Goal: Transaction & Acquisition: Purchase product/service

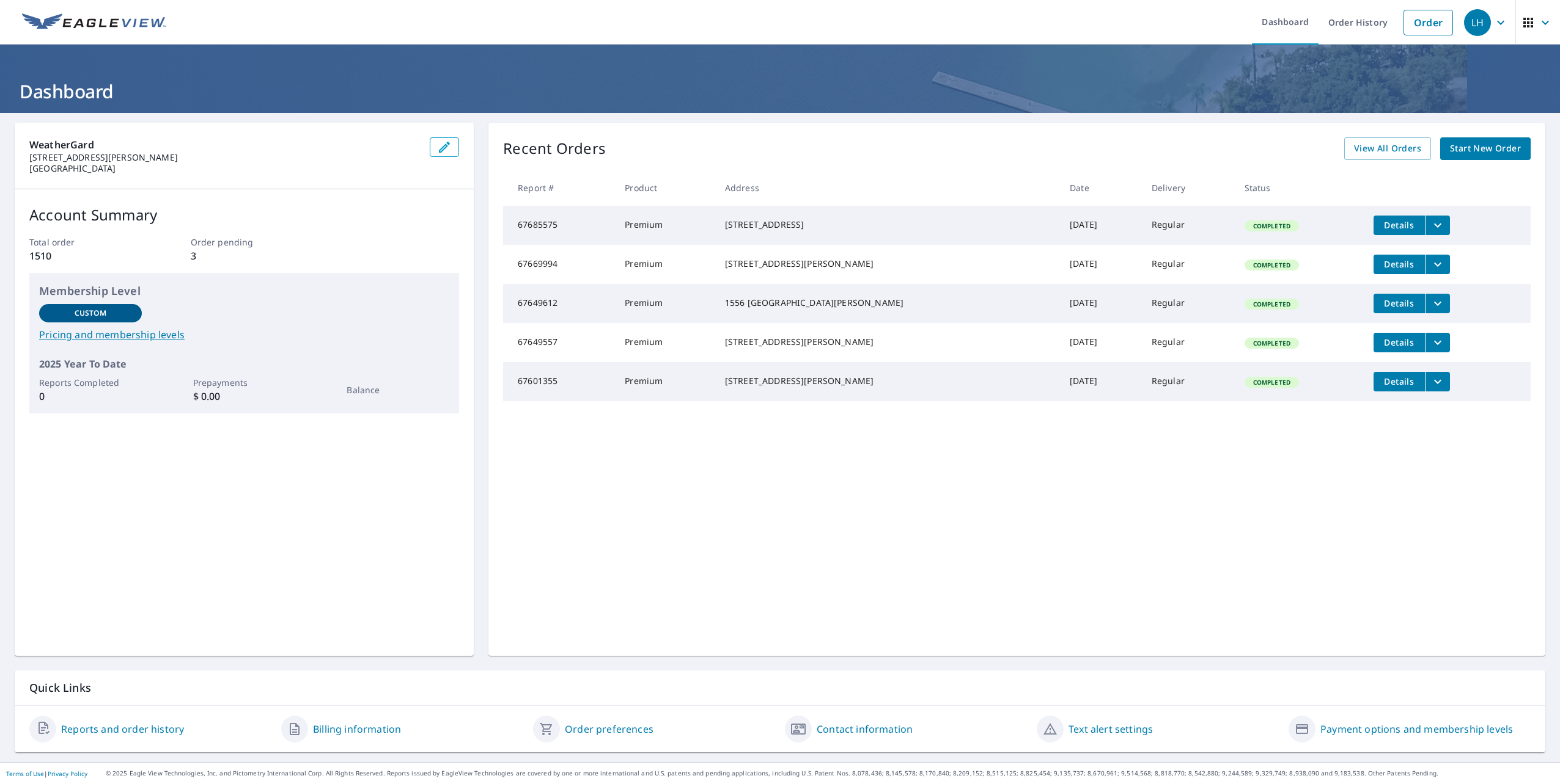
click at [1470, 148] on span "Start New Order" at bounding box center [1485, 148] width 71 height 15
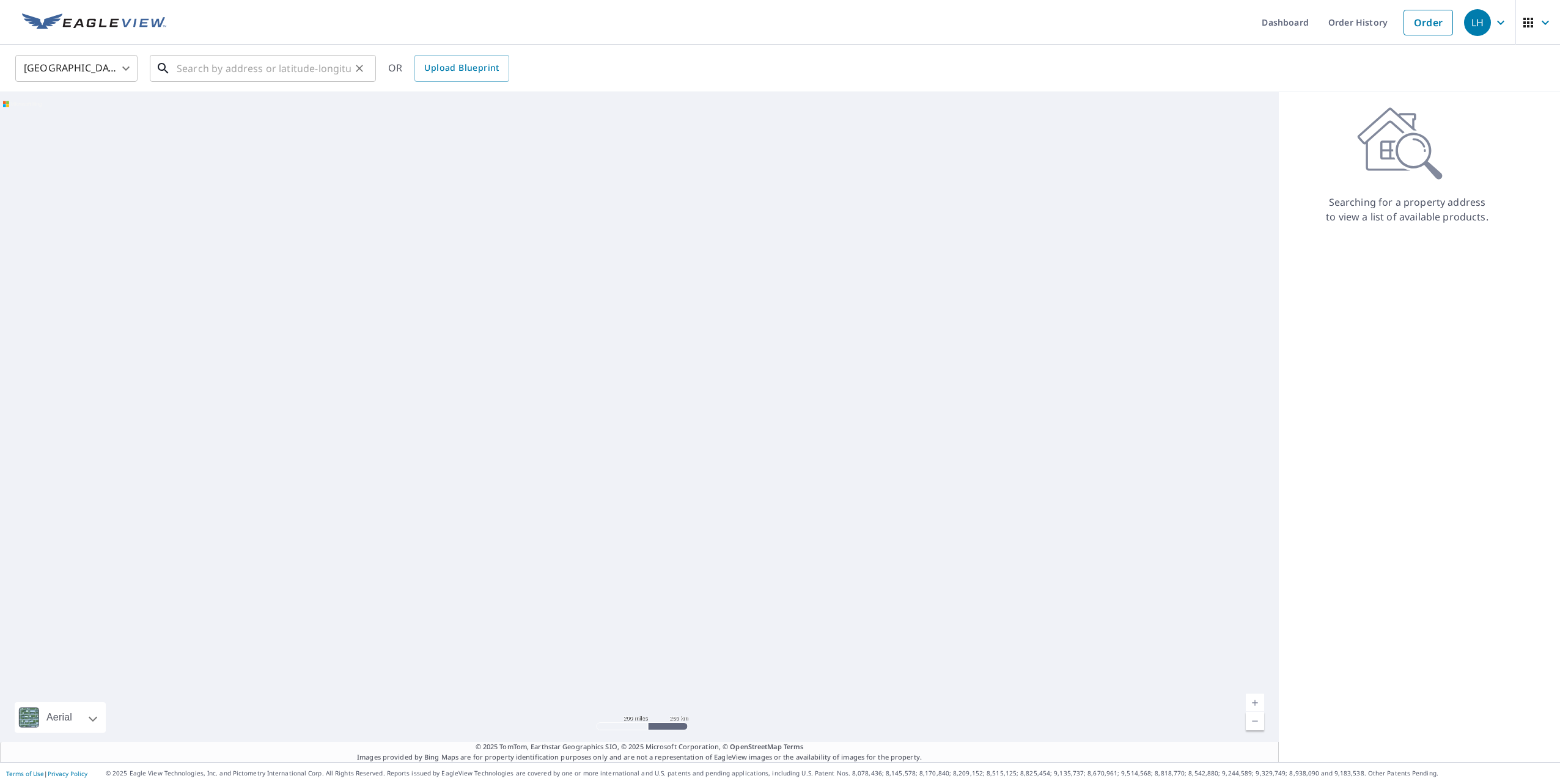
click at [194, 74] on input "text" at bounding box center [264, 68] width 174 height 34
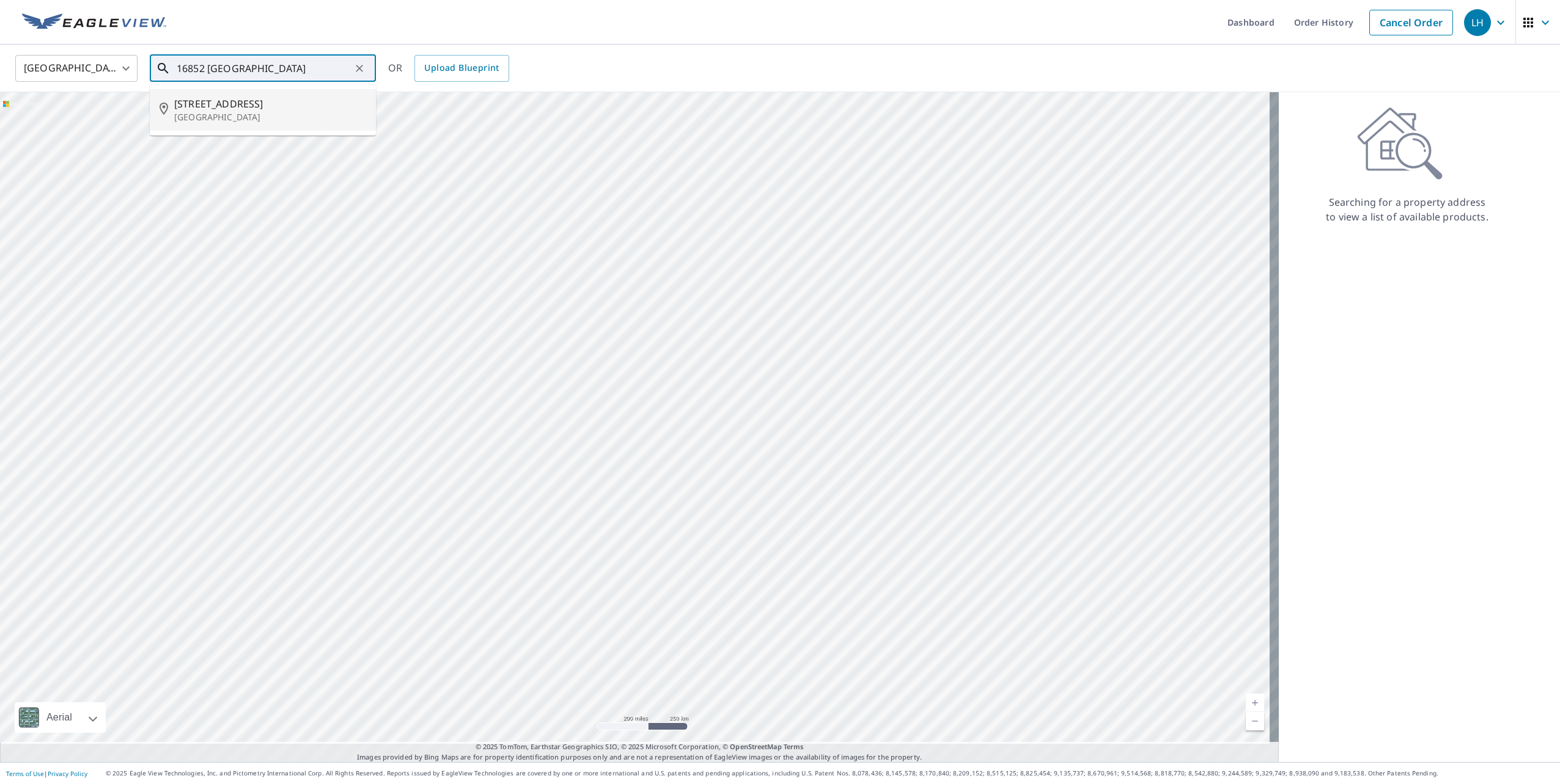
click at [260, 123] on p "[GEOGRAPHIC_DATA]" at bounding box center [270, 118] width 192 height 13
type input "[STREET_ADDRESS]"
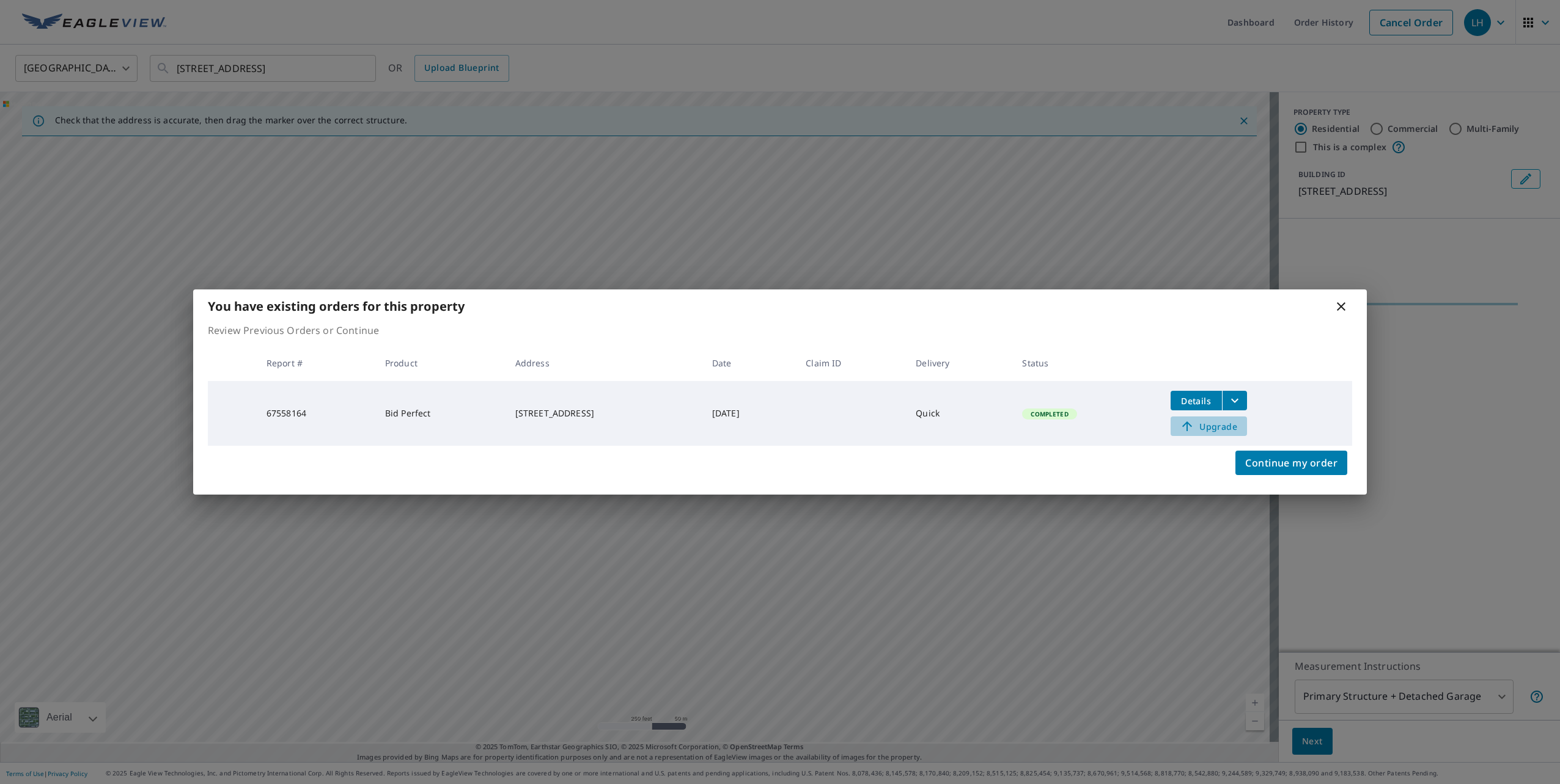
click at [1239, 427] on span "Upgrade" at bounding box center [1208, 427] width 62 height 14
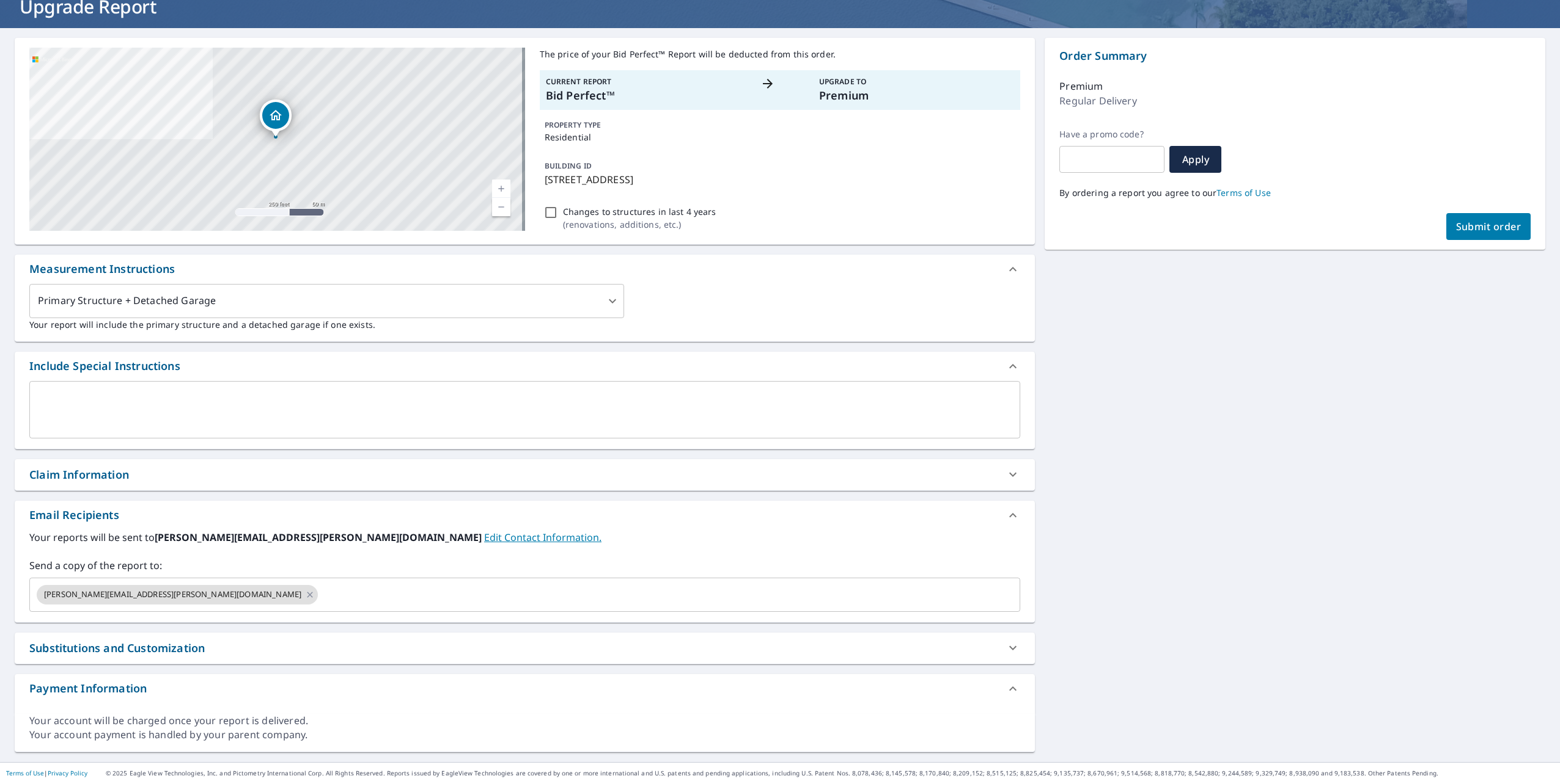
scroll to position [122, 0]
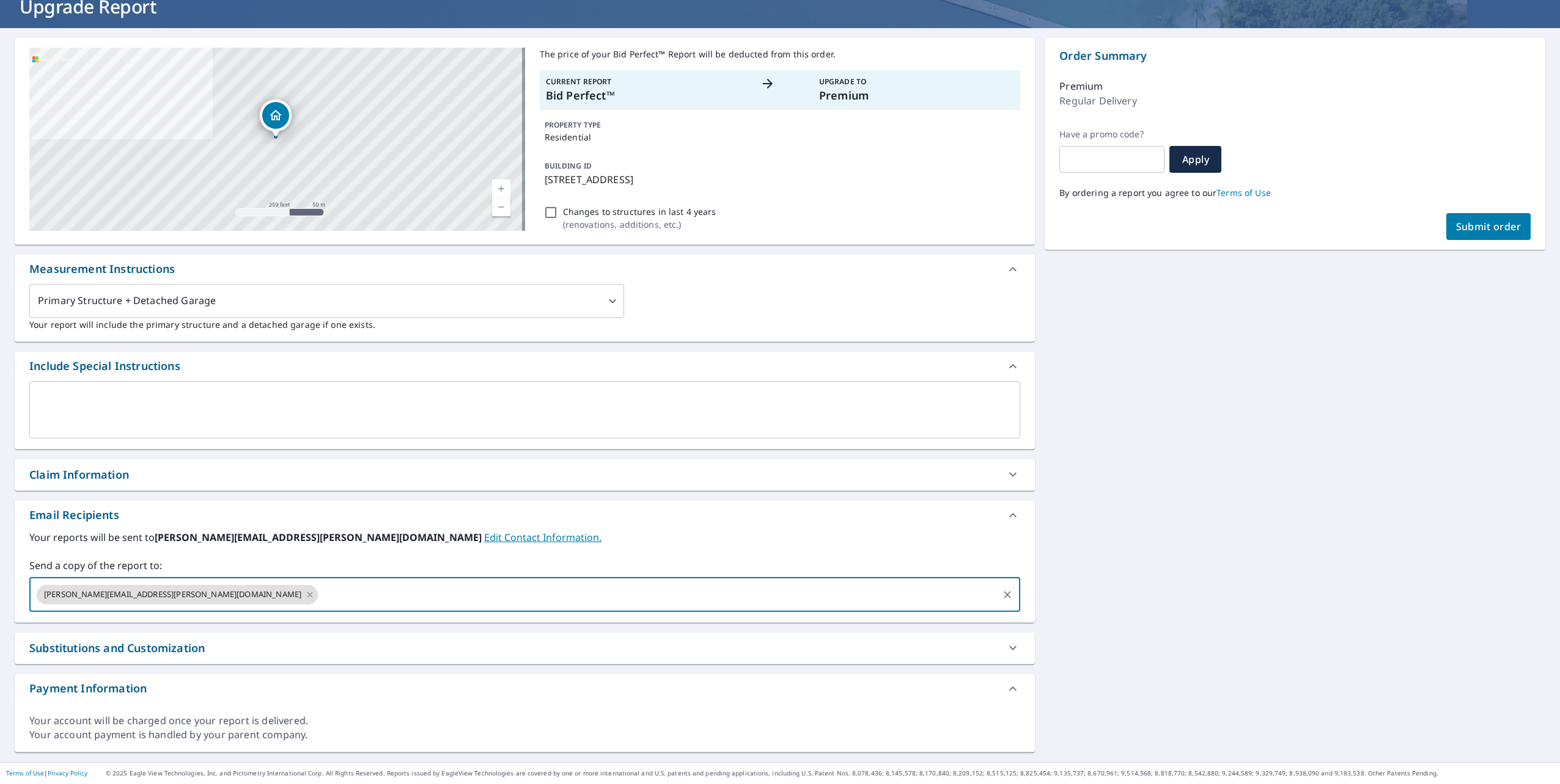
click at [377, 583] on input "text" at bounding box center [658, 595] width 677 height 23
type input "[PERSON_NAME][EMAIL_ADDRESS][PERSON_NAME][DOMAIN_NAME]"
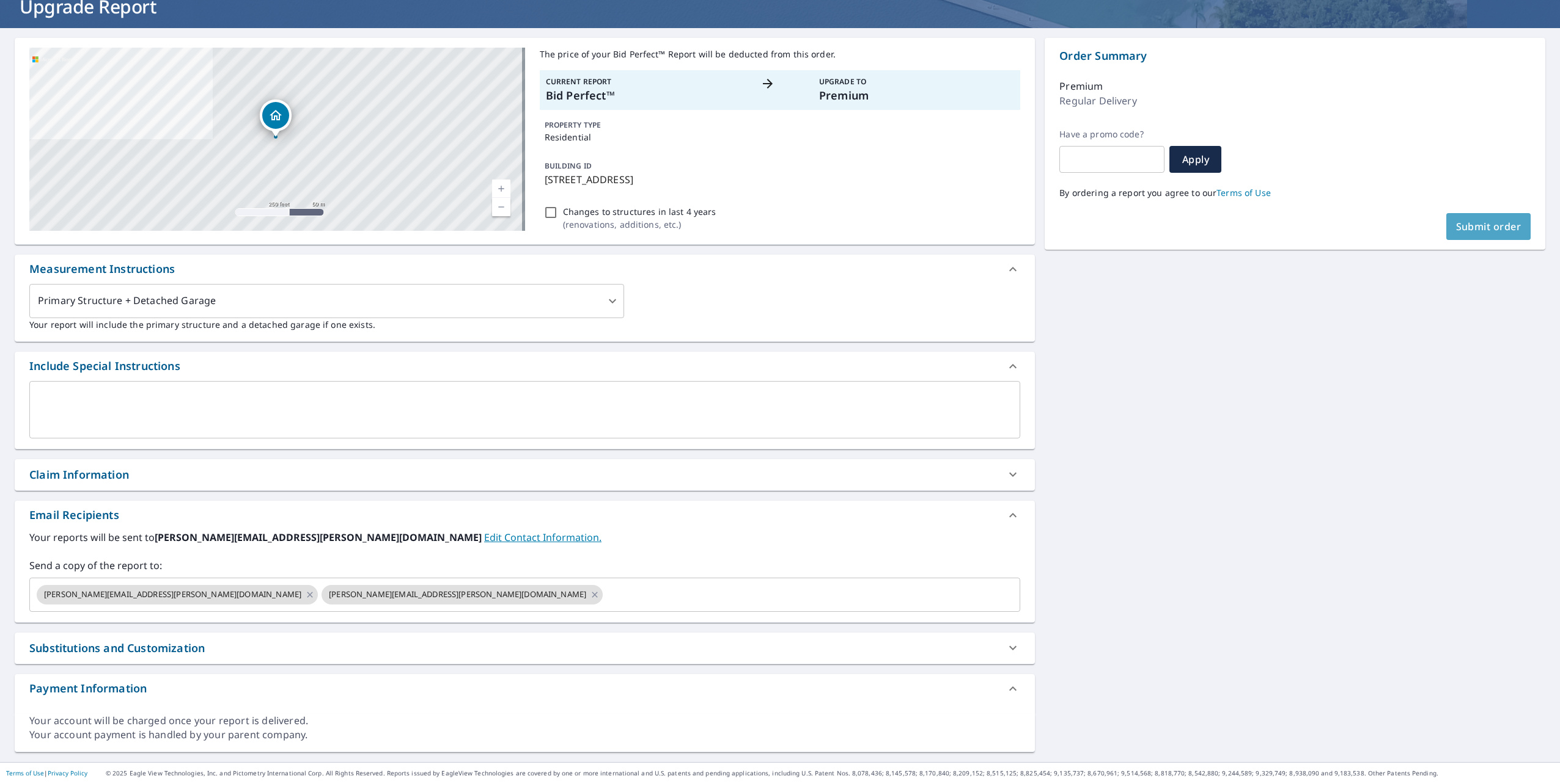
click at [1469, 220] on span "Submit order" at bounding box center [1488, 226] width 66 height 13
checkbox input "true"
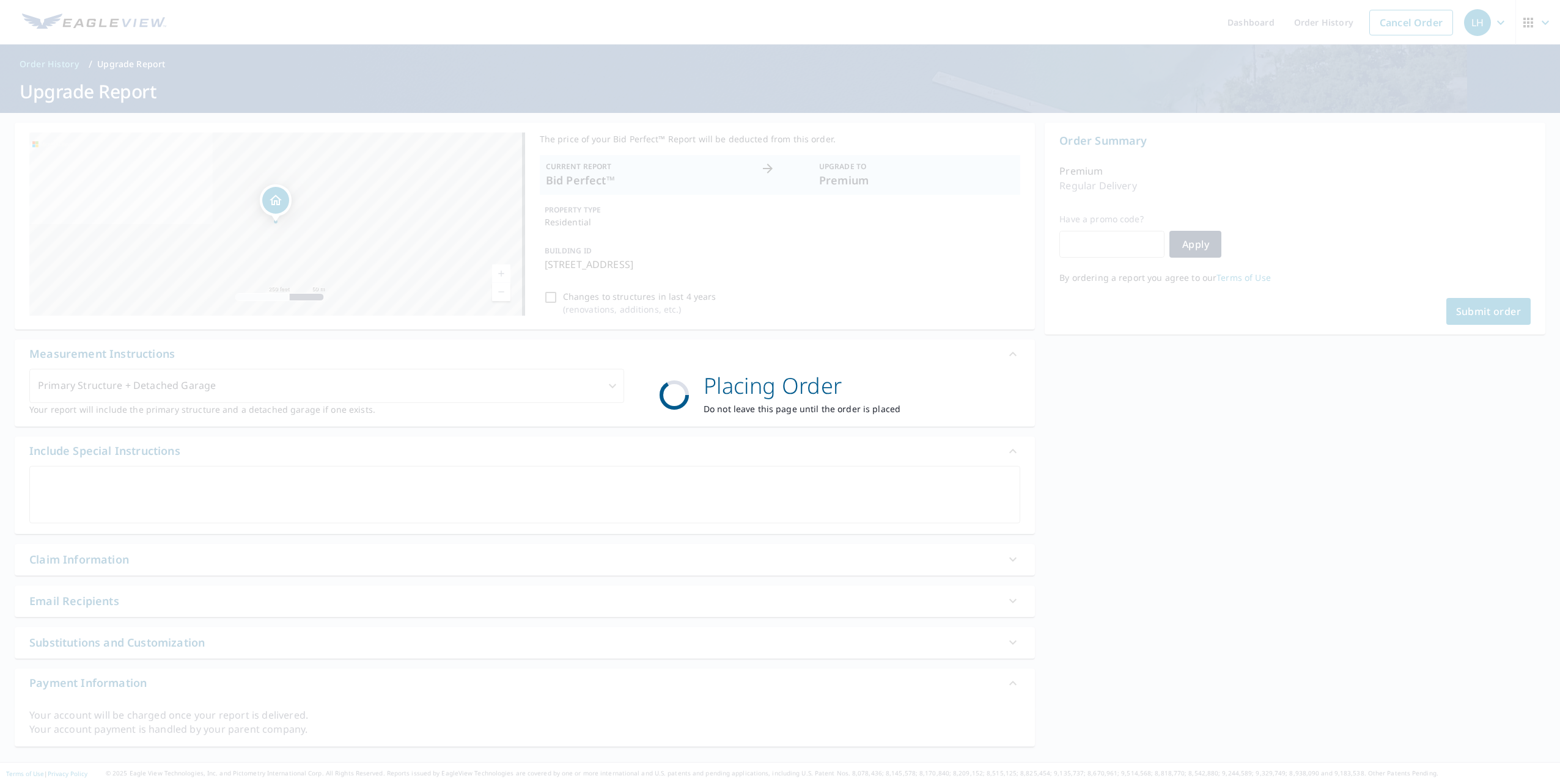
scroll to position [31, 0]
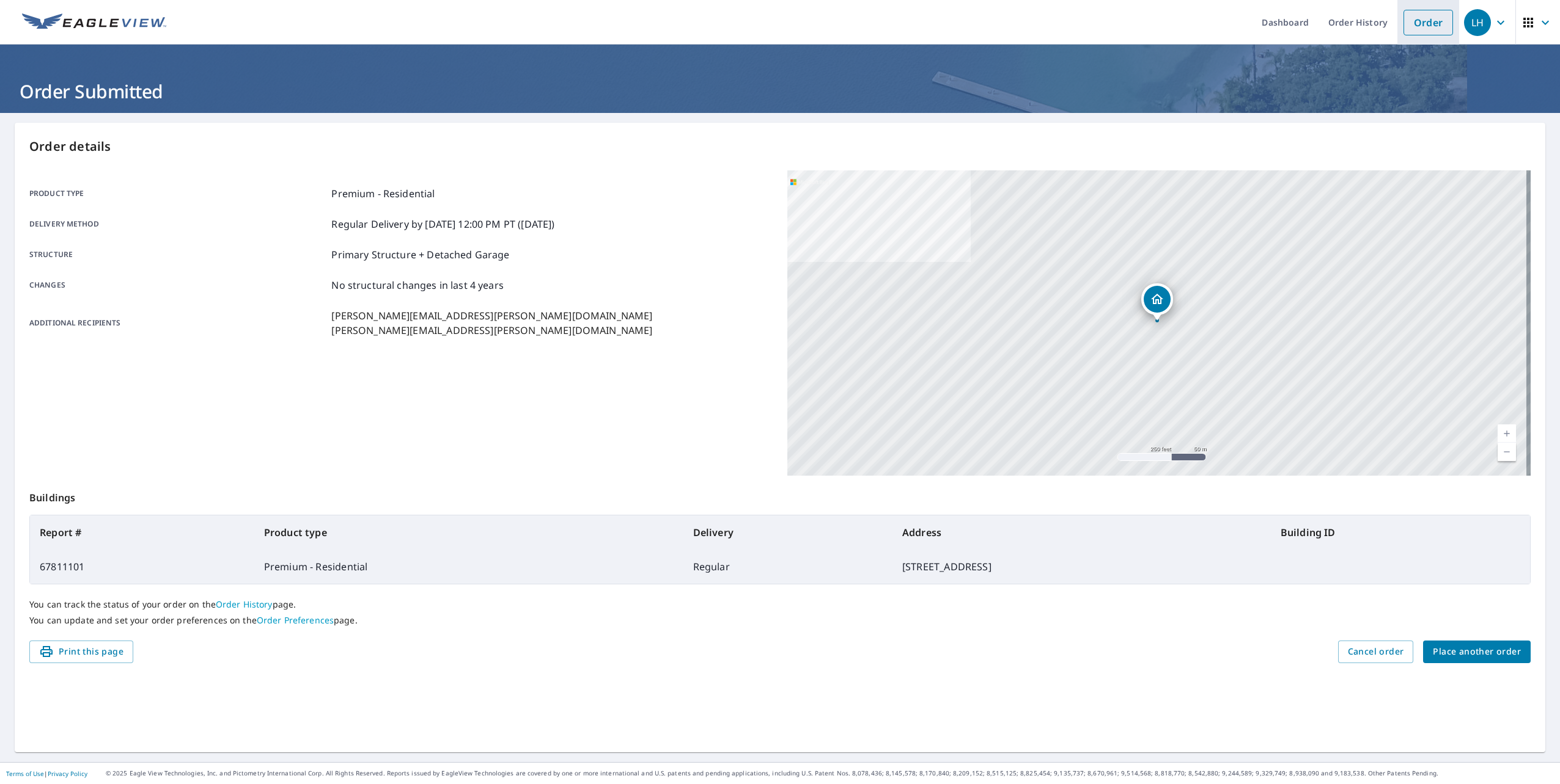
click at [1411, 31] on link "Order" at bounding box center [1427, 22] width 49 height 26
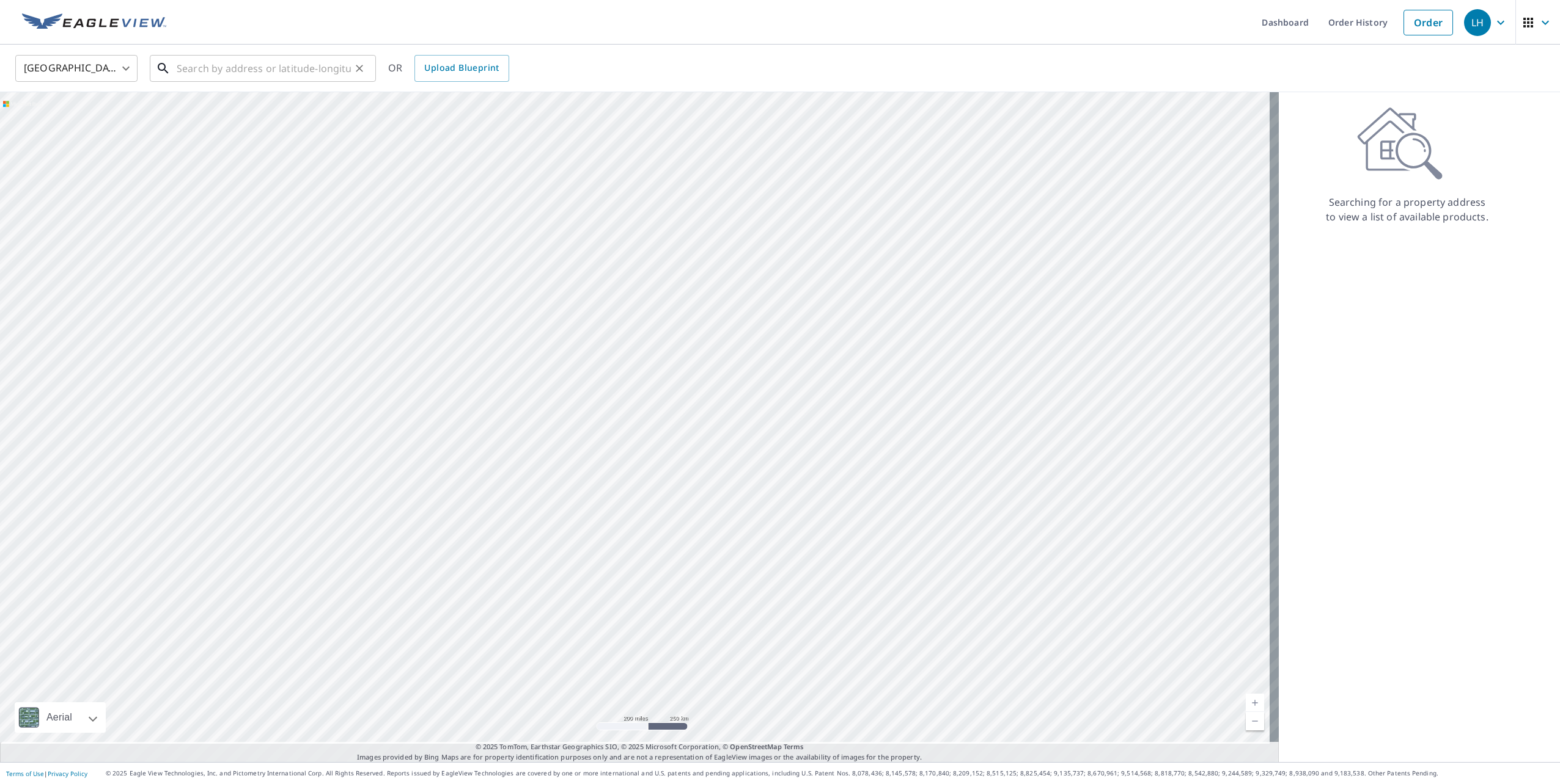
click at [279, 68] on input "text" at bounding box center [264, 68] width 174 height 34
click at [259, 66] on input "text" at bounding box center [264, 68] width 174 height 34
click at [276, 116] on p "[GEOGRAPHIC_DATA]" at bounding box center [270, 118] width 192 height 13
type input "[STREET_ADDRESS]"
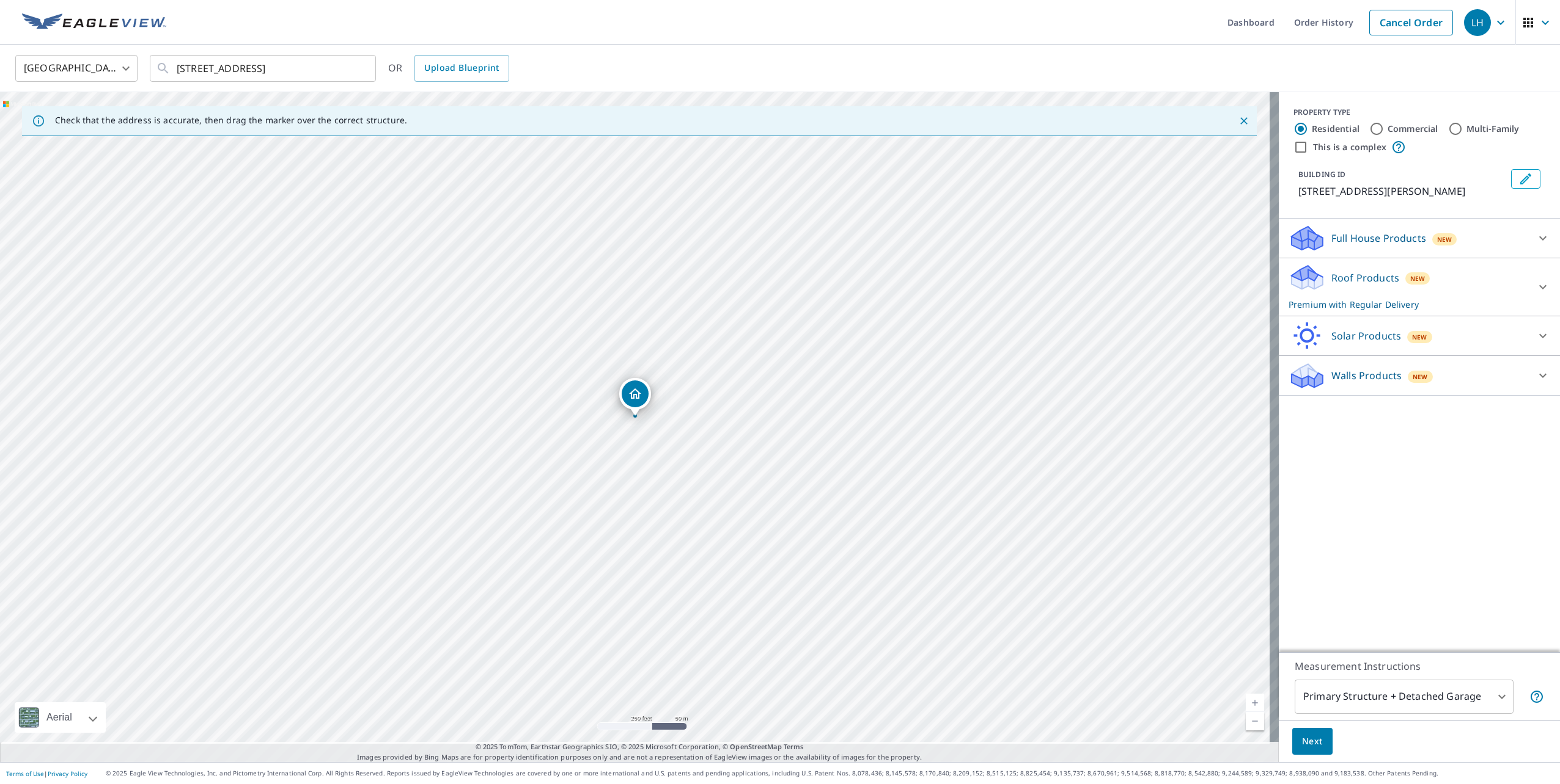
click at [1376, 286] on p "Roof Products" at bounding box center [1364, 277] width 67 height 14
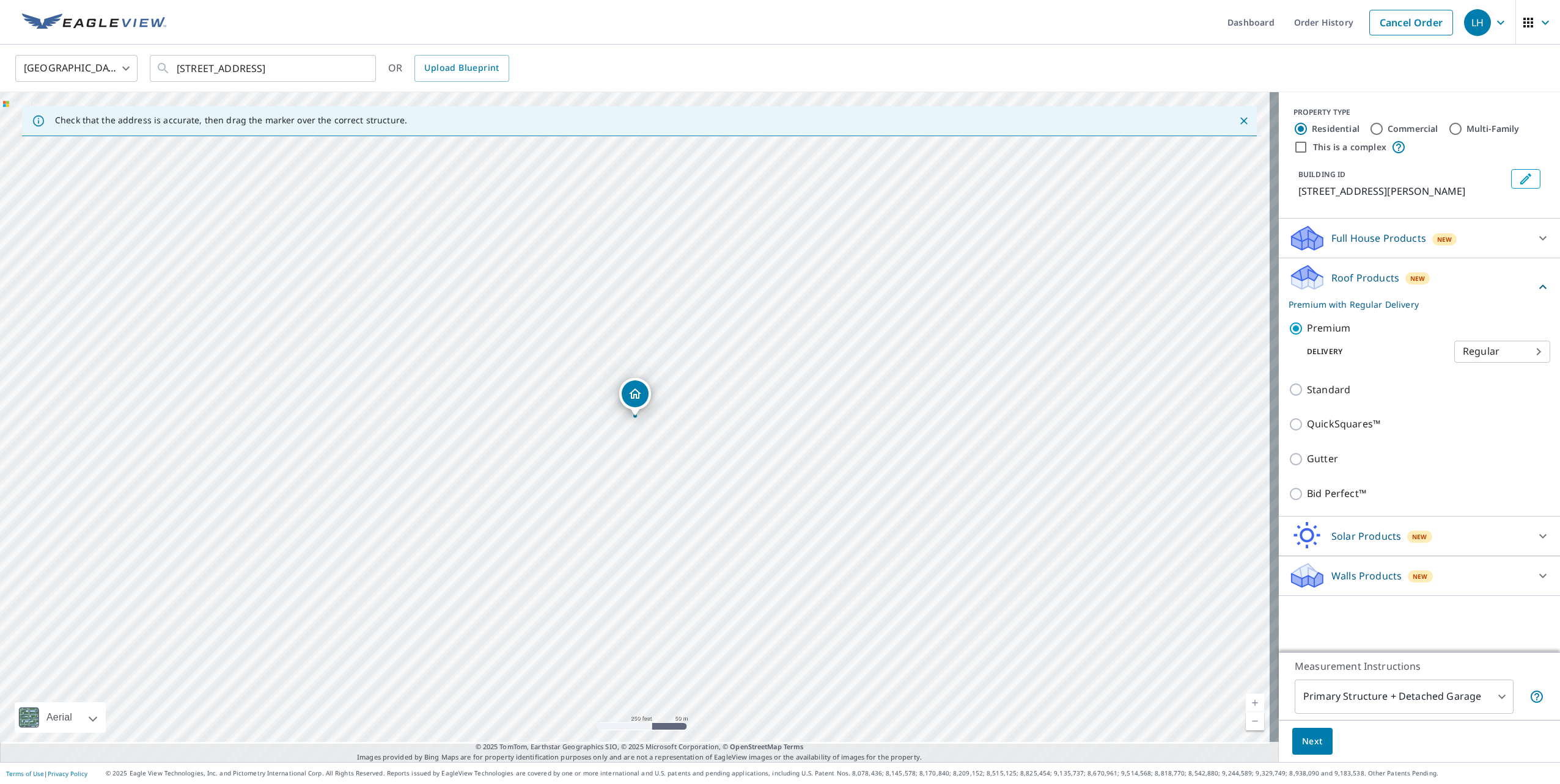
click at [1419, 253] on div "Full House Products New" at bounding box center [1408, 239] width 240 height 29
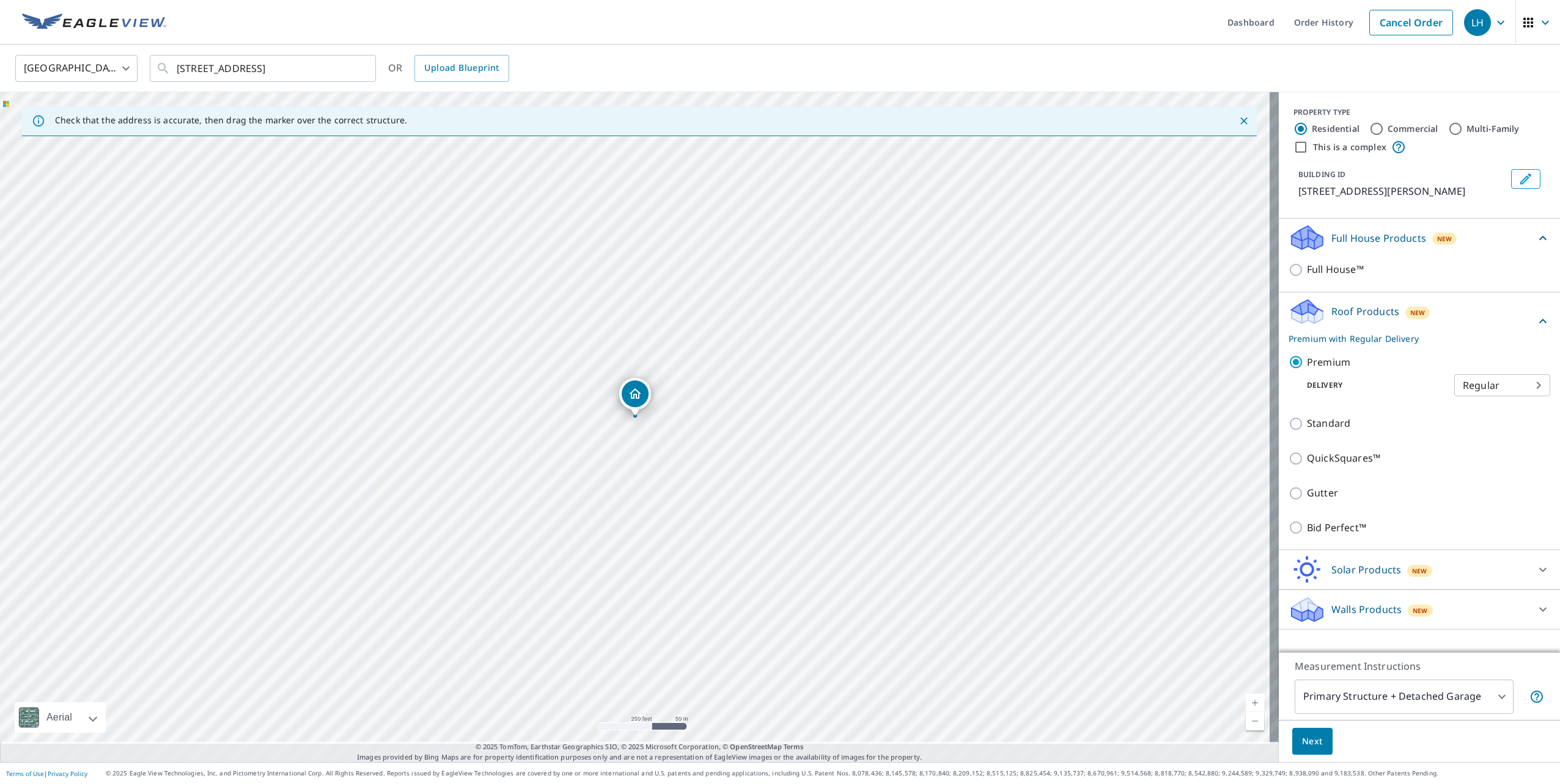
click at [1382, 319] on p "Roof Products" at bounding box center [1364, 312] width 67 height 14
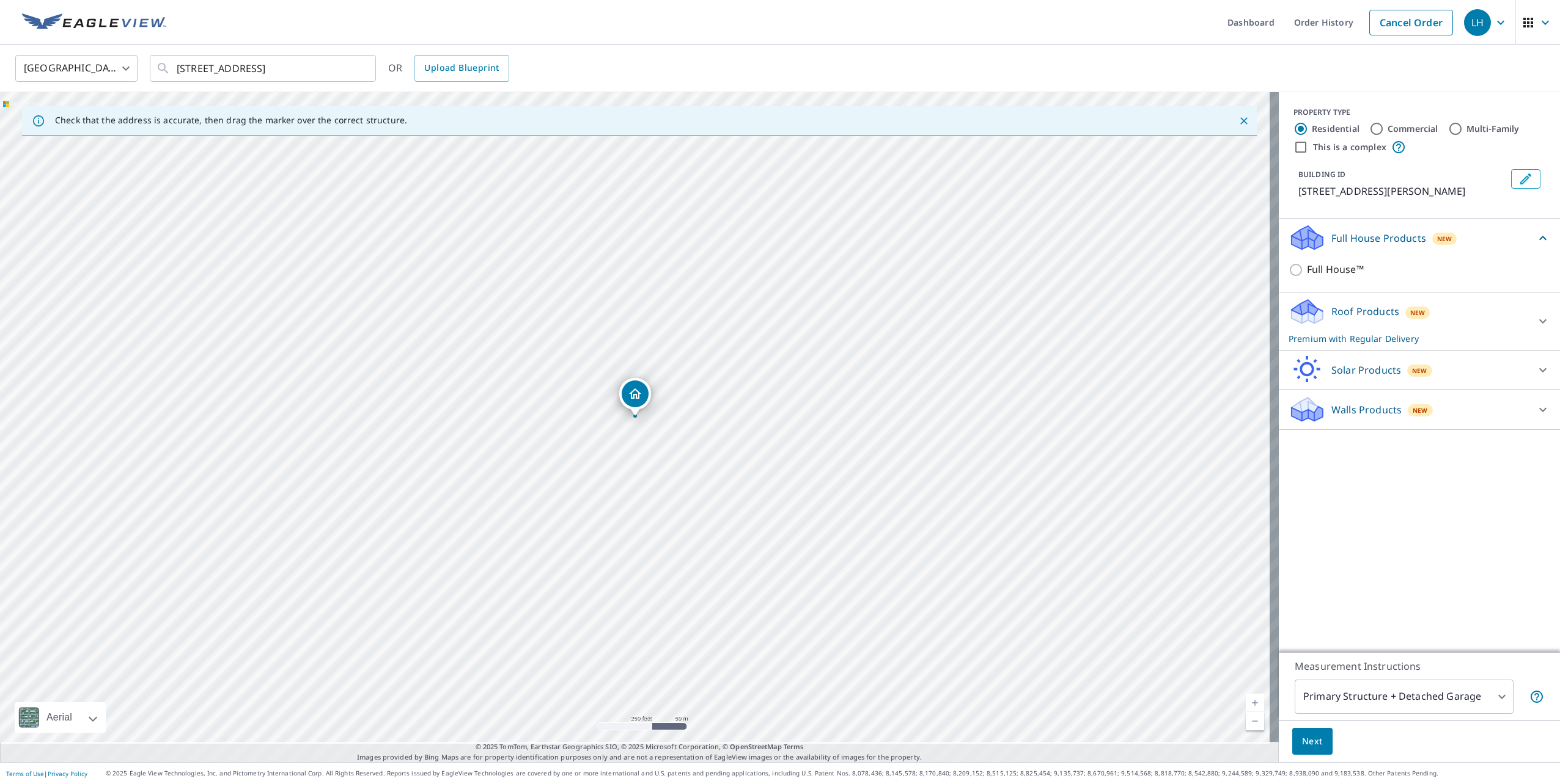
click at [1382, 319] on p "Roof Products" at bounding box center [1364, 312] width 67 height 14
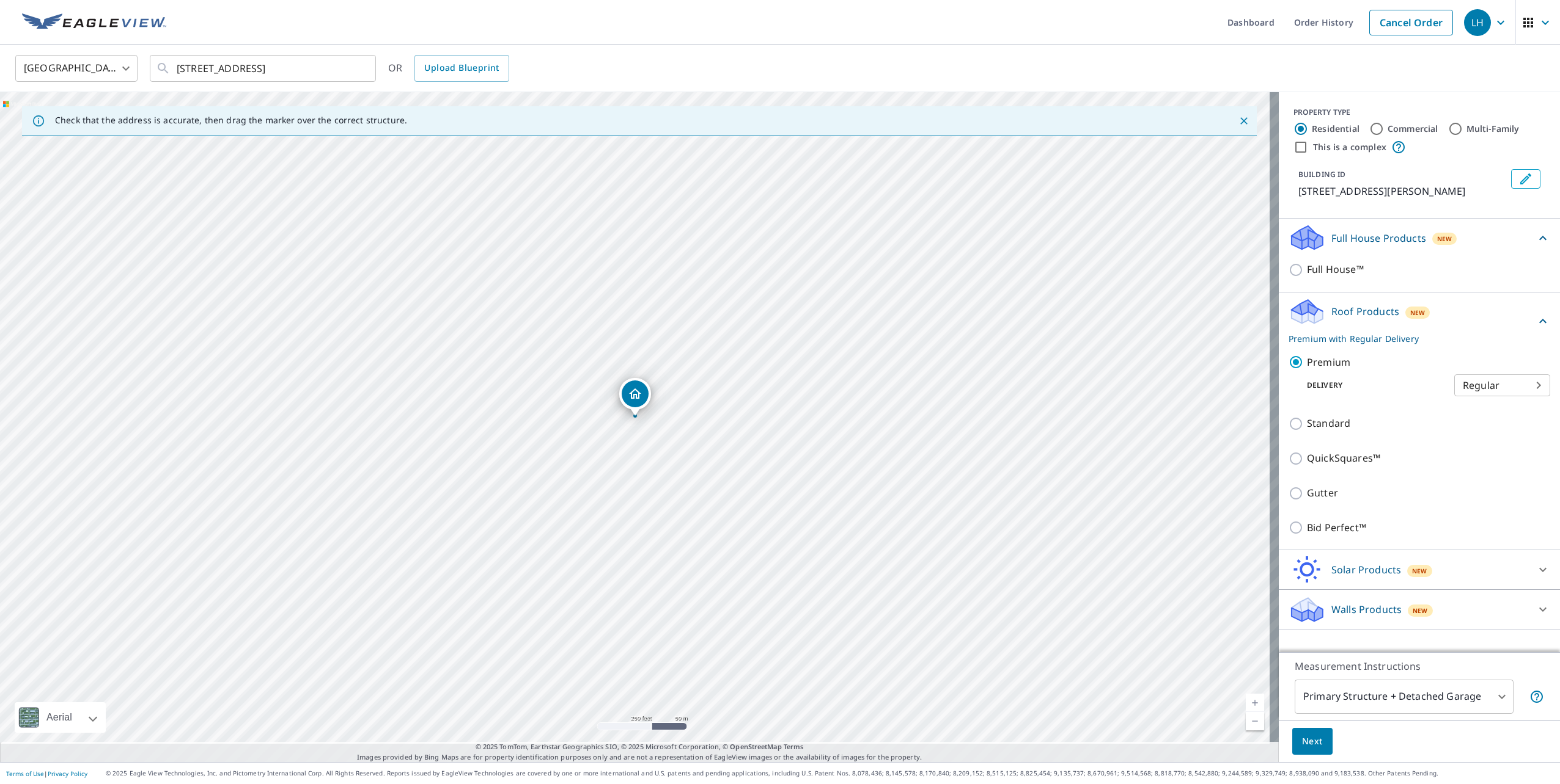
click at [1307, 735] on button "Next" at bounding box center [1312, 742] width 40 height 28
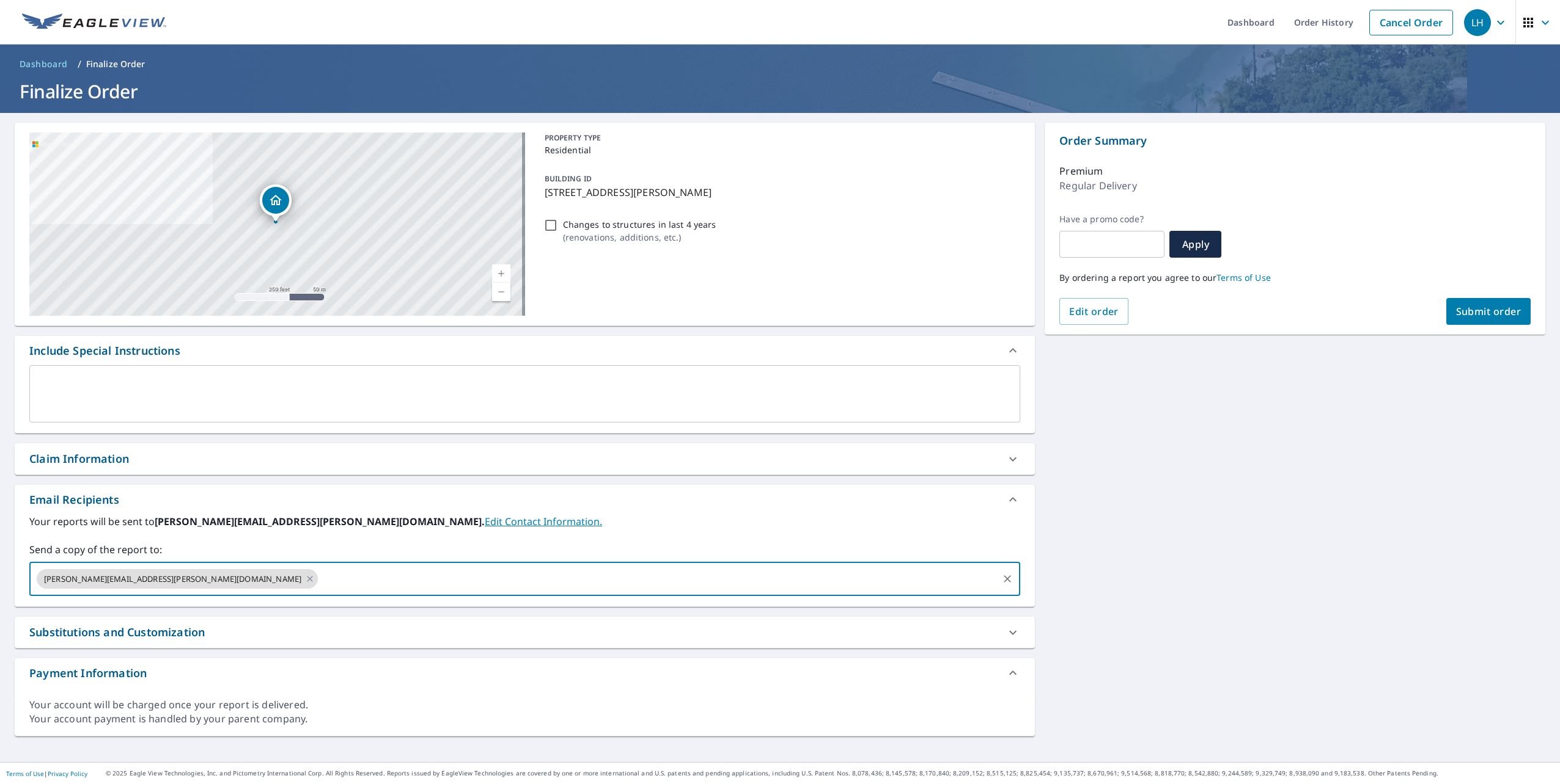
click at [320, 591] on input "text" at bounding box center [658, 579] width 677 height 23
type input "[PERSON_NAME][EMAIL_ADDRESS][PERSON_NAME][DOMAIN_NAME]"
click at [1476, 318] on span "Submit order" at bounding box center [1488, 311] width 66 height 13
checkbox input "true"
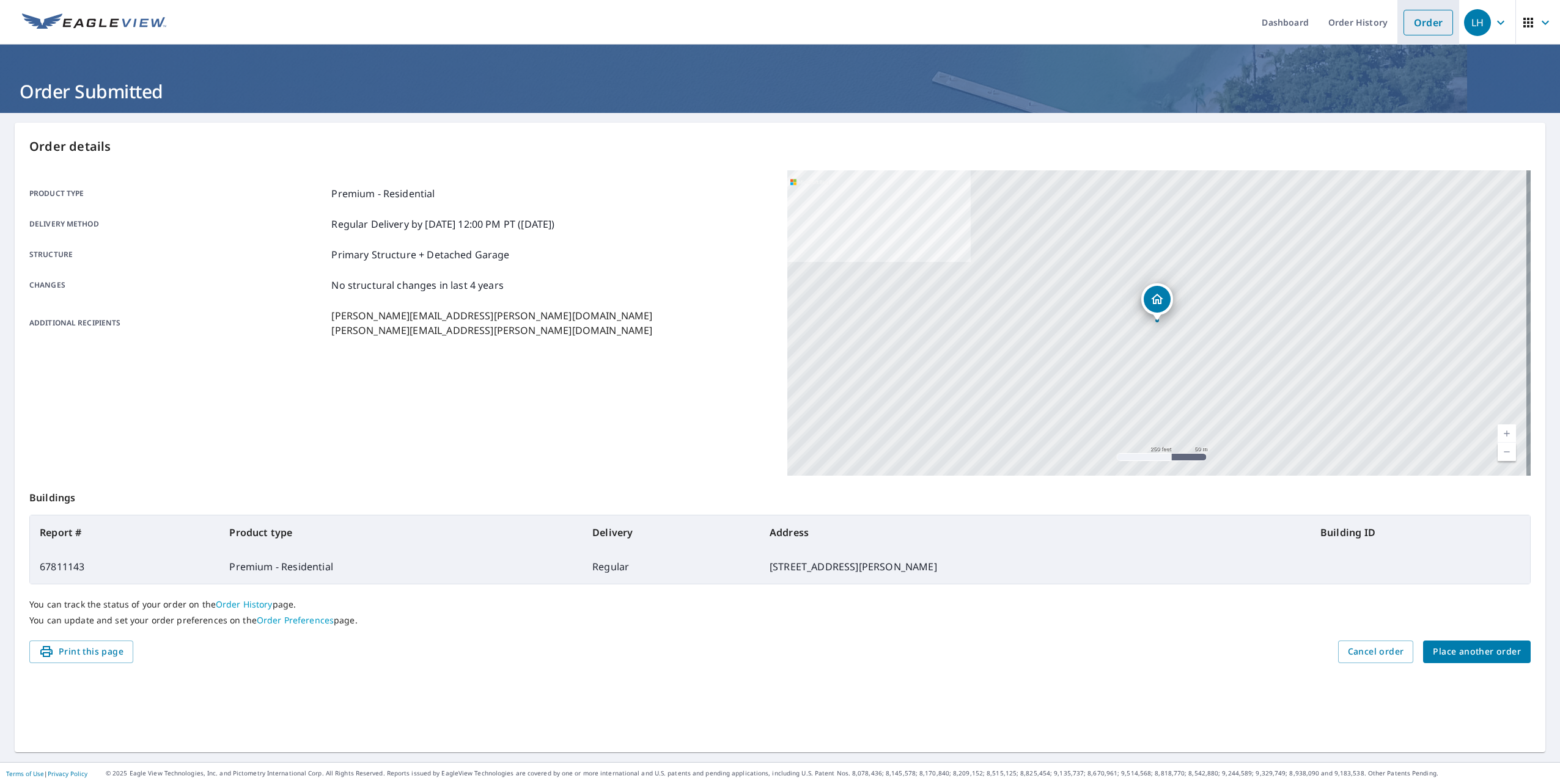
click at [1422, 19] on link "Order" at bounding box center [1427, 22] width 49 height 26
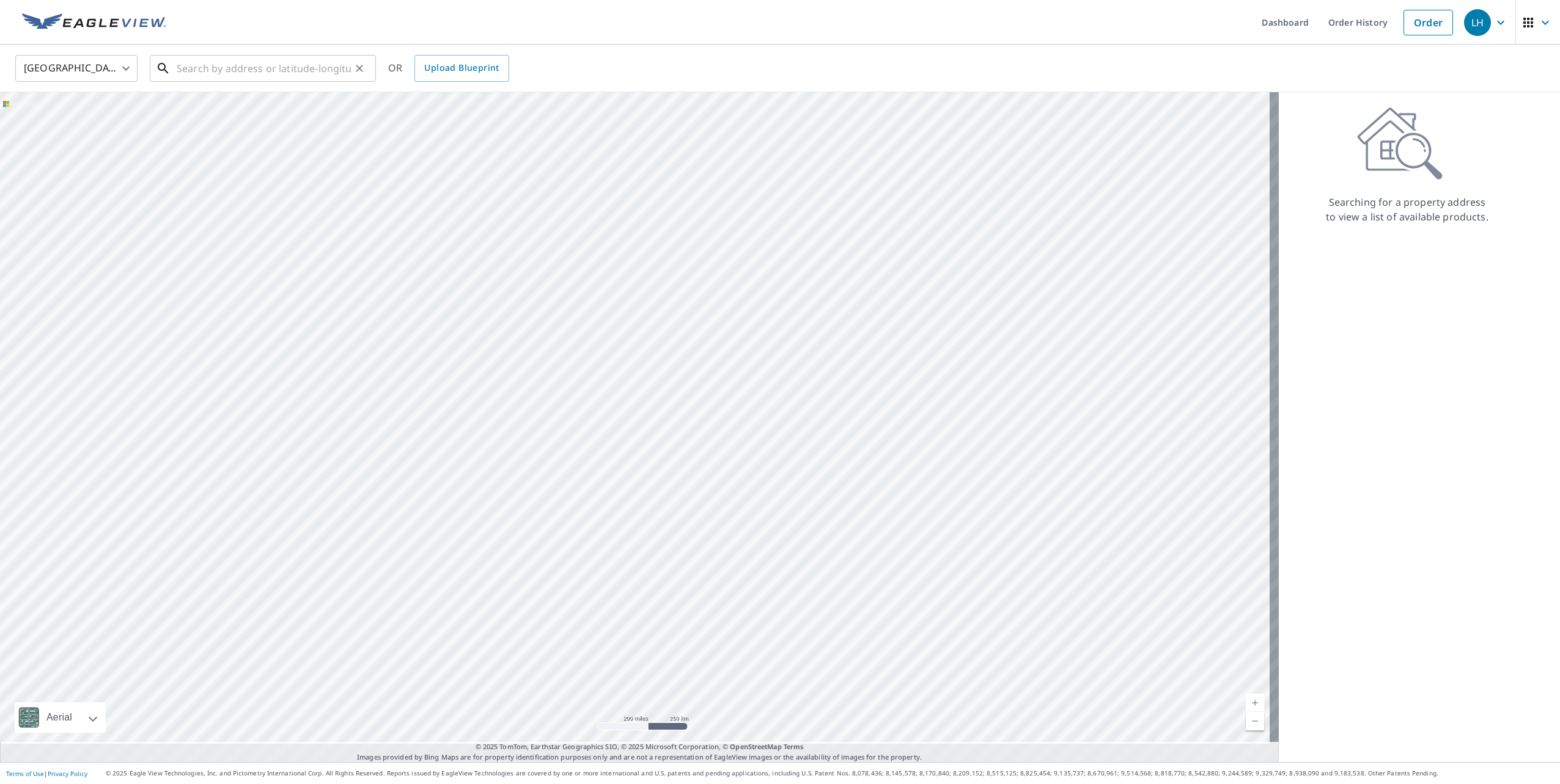
click at [215, 72] on input "text" at bounding box center [264, 68] width 174 height 34
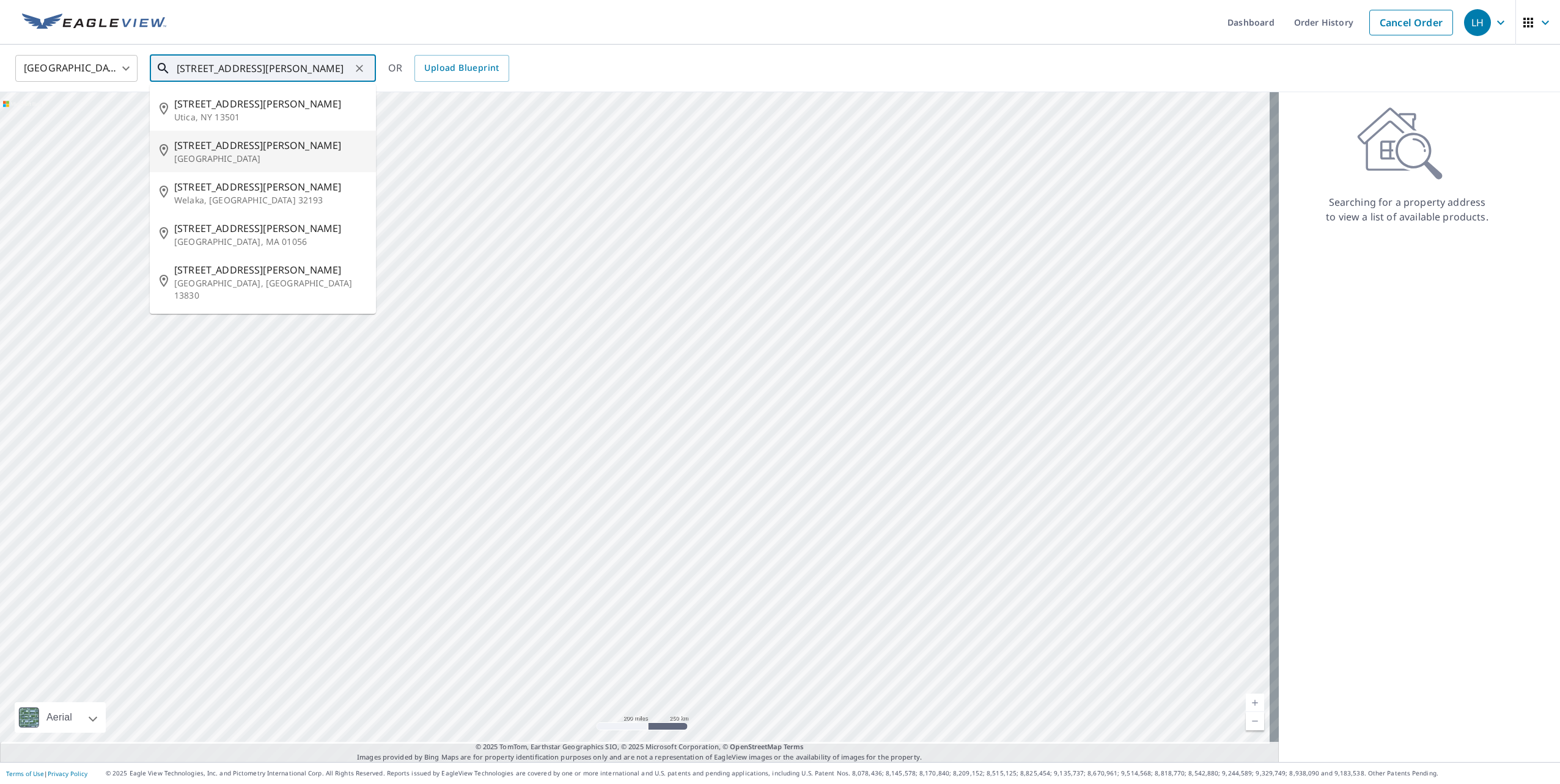
click at [267, 165] on p "[GEOGRAPHIC_DATA]" at bounding box center [270, 159] width 192 height 13
type input "[STREET_ADDRESS][PERSON_NAME]"
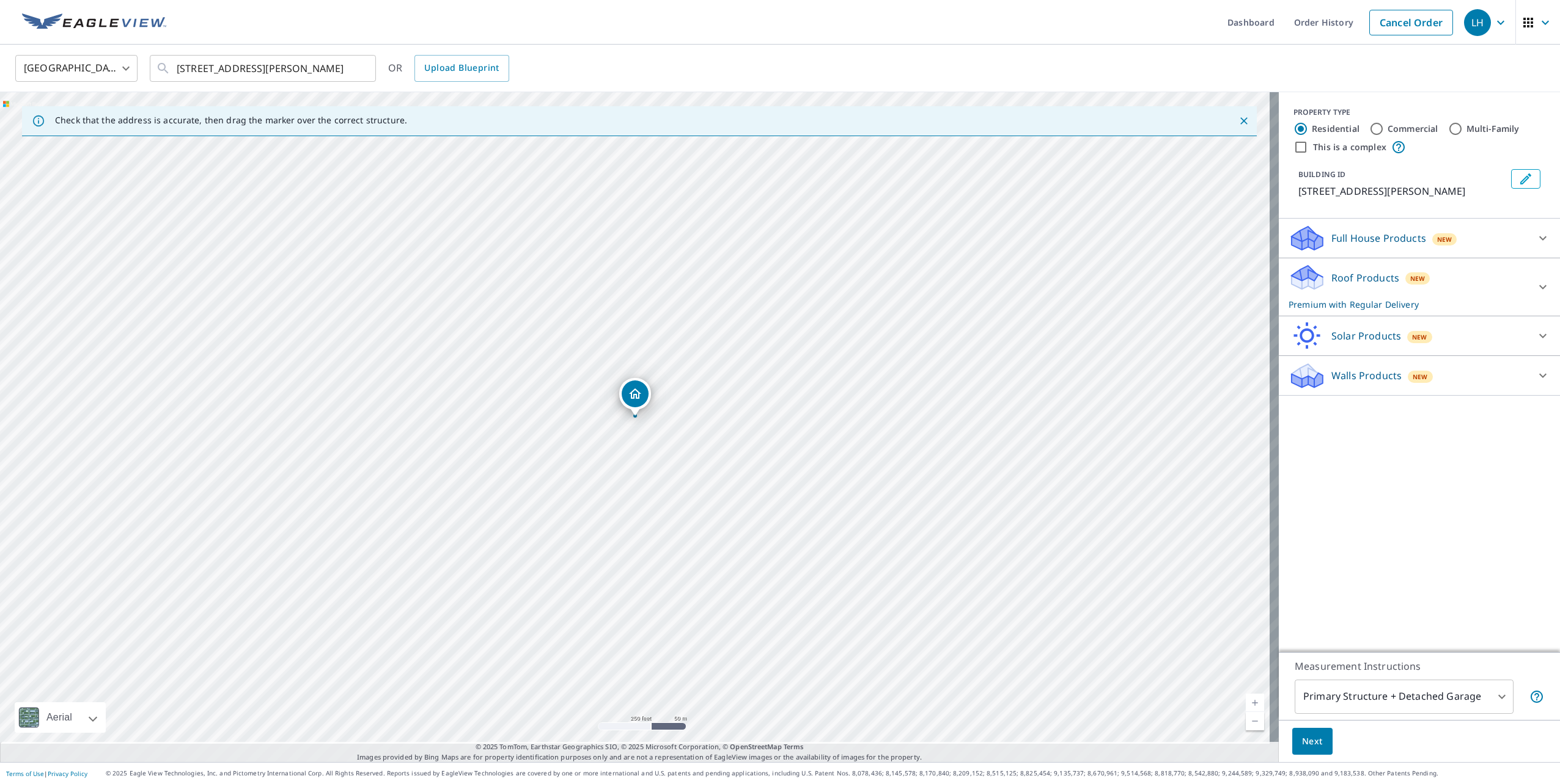
click at [1370, 284] on p "Roof Products" at bounding box center [1364, 277] width 67 height 14
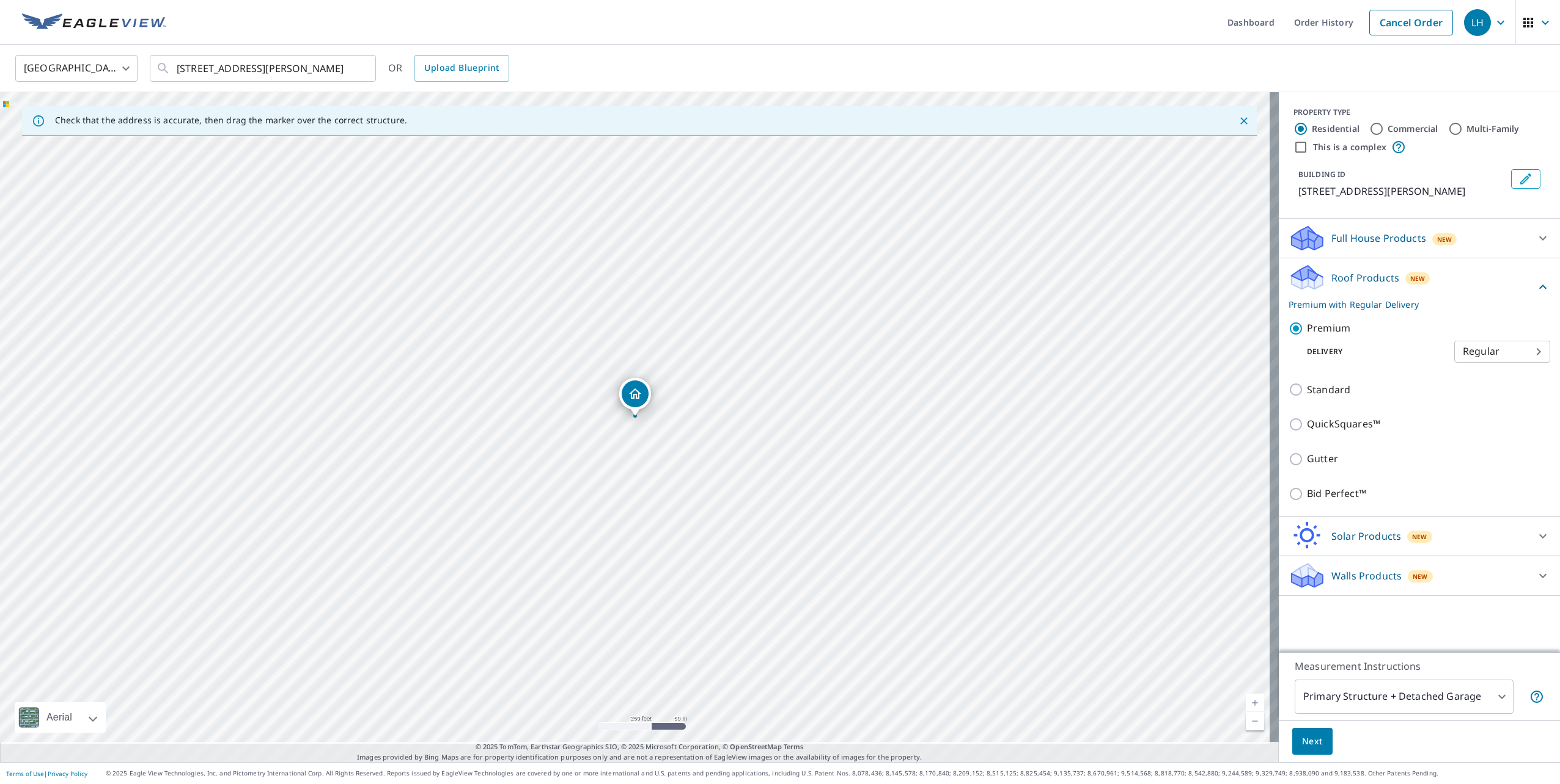
click at [1309, 734] on span "Next" at bounding box center [1312, 741] width 21 height 15
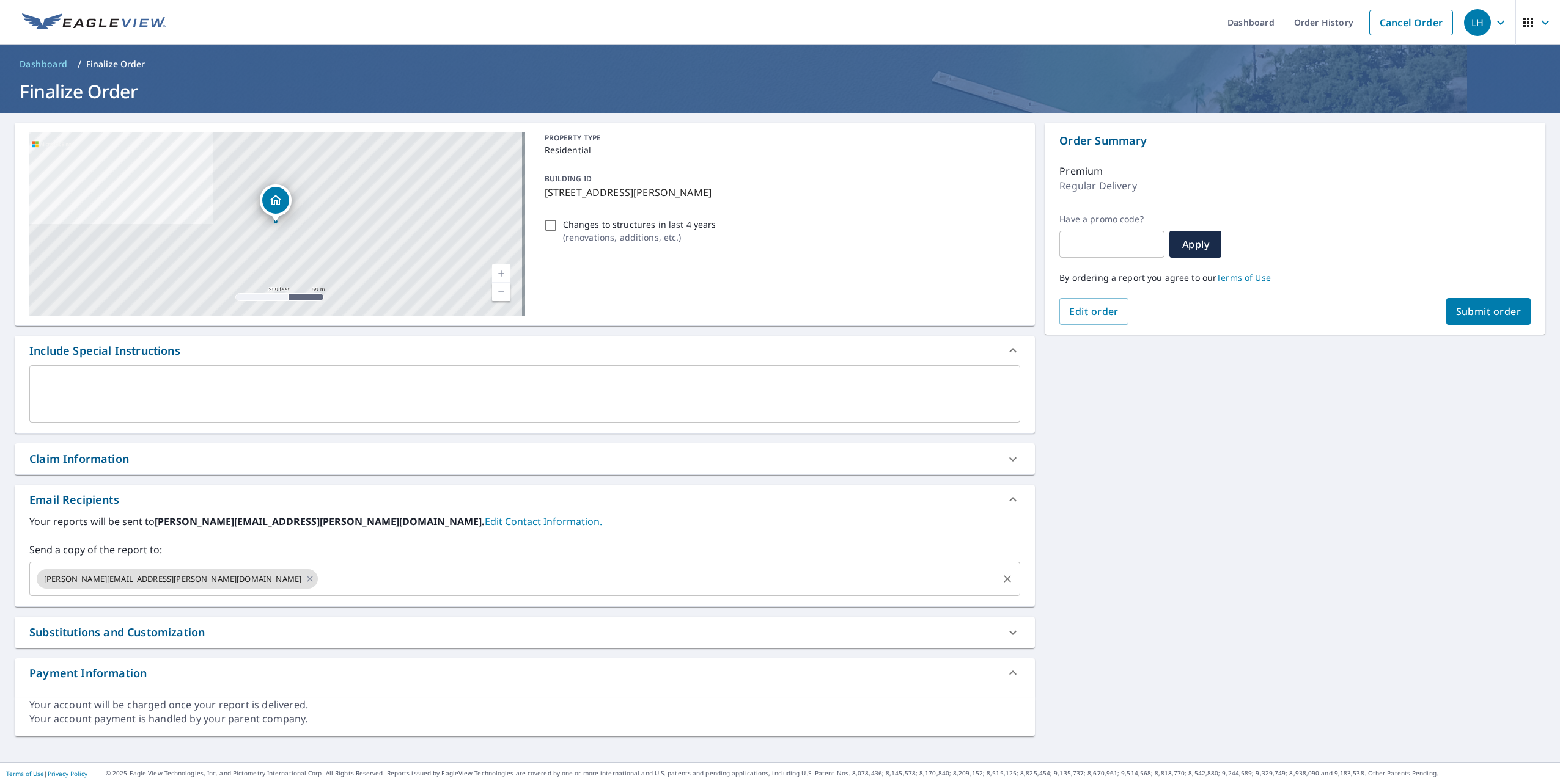
click at [405, 591] on input "text" at bounding box center [658, 579] width 677 height 23
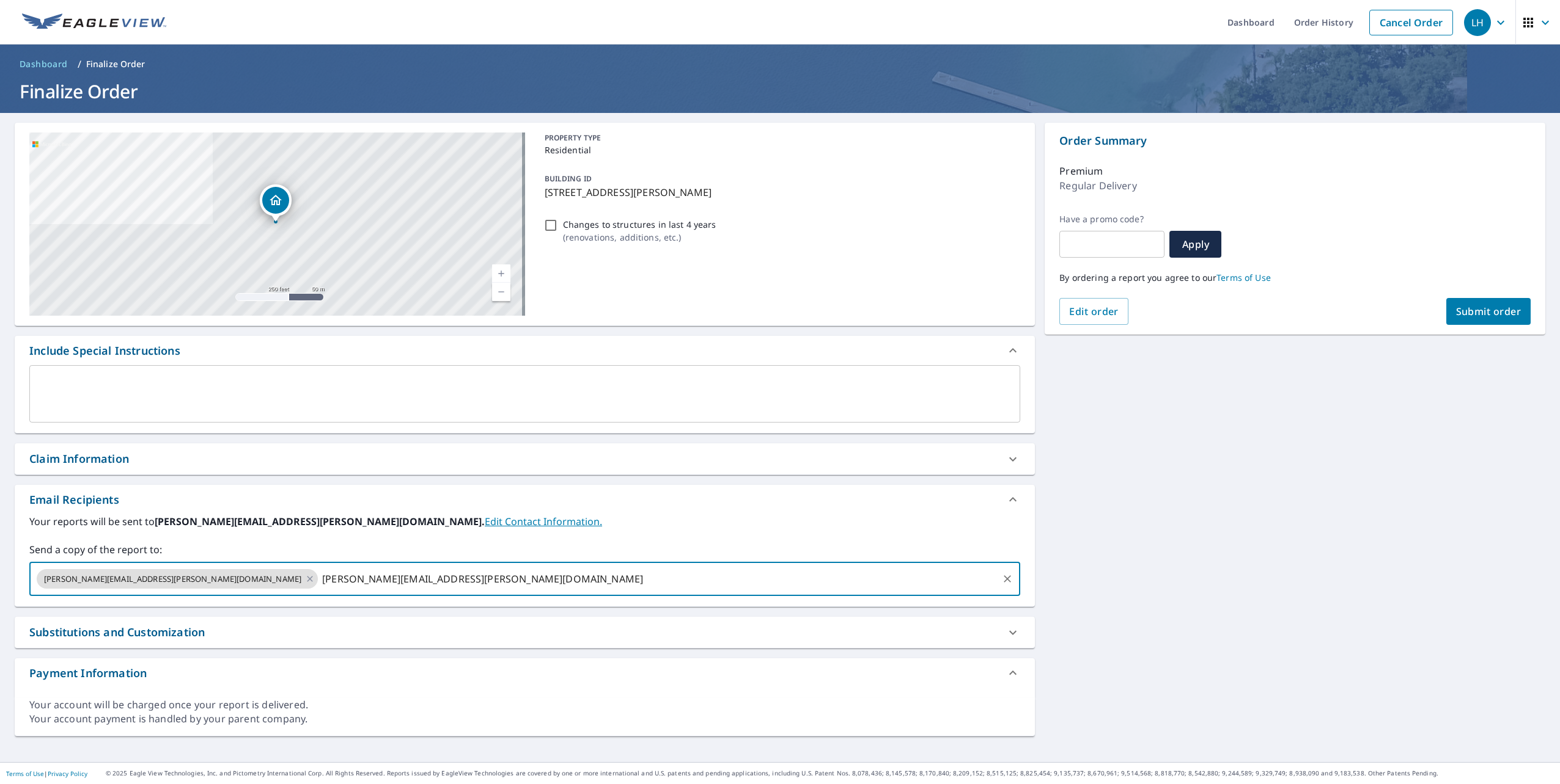
type input "[PERSON_NAME][EMAIL_ADDRESS][PERSON_NAME][DOMAIN_NAME]"
click at [1497, 308] on span "Submit order" at bounding box center [1488, 311] width 66 height 13
checkbox input "true"
